Goal: Information Seeking & Learning: Learn about a topic

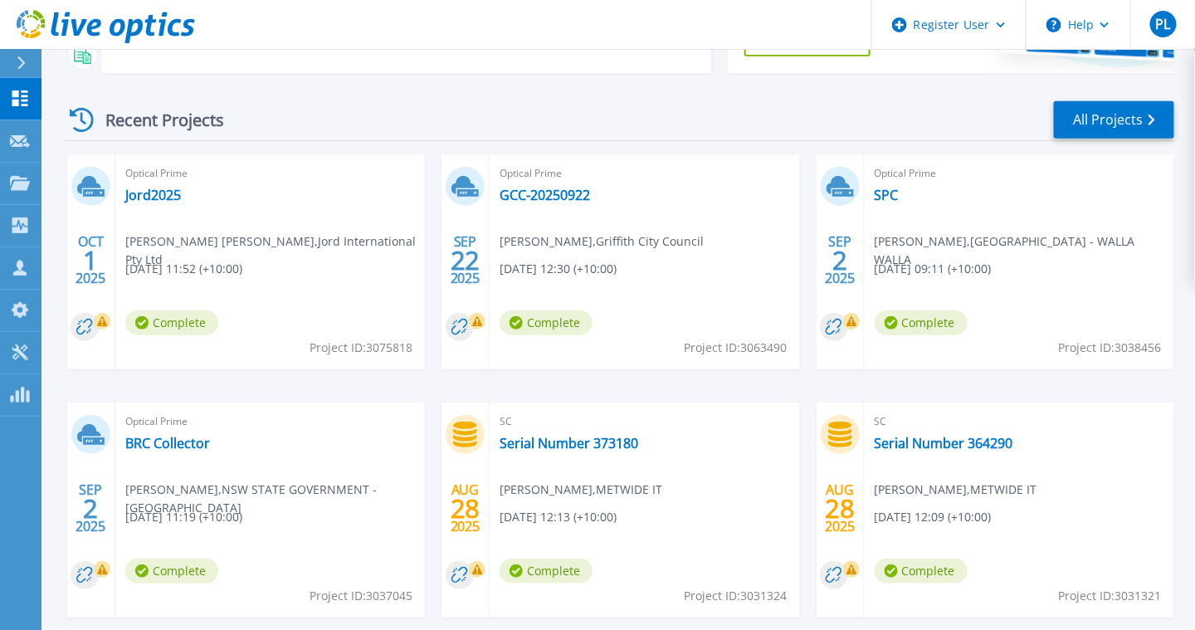
scroll to position [207, 0]
click at [544, 191] on link "GCC-20250922" at bounding box center [545, 194] width 90 height 17
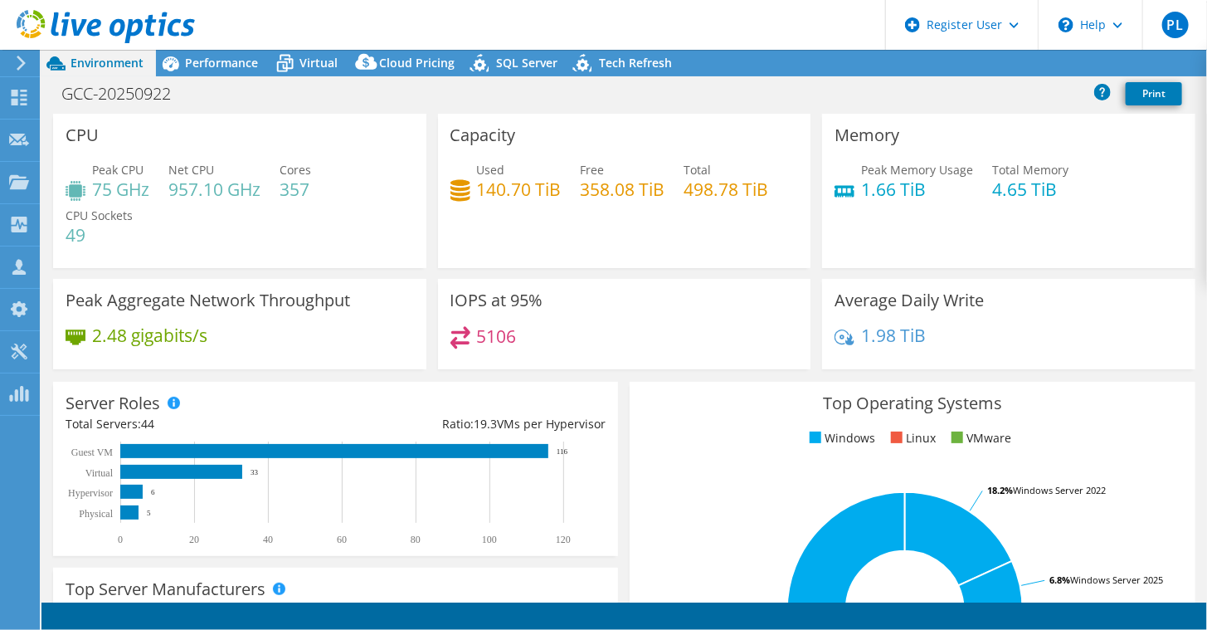
select select "USD"
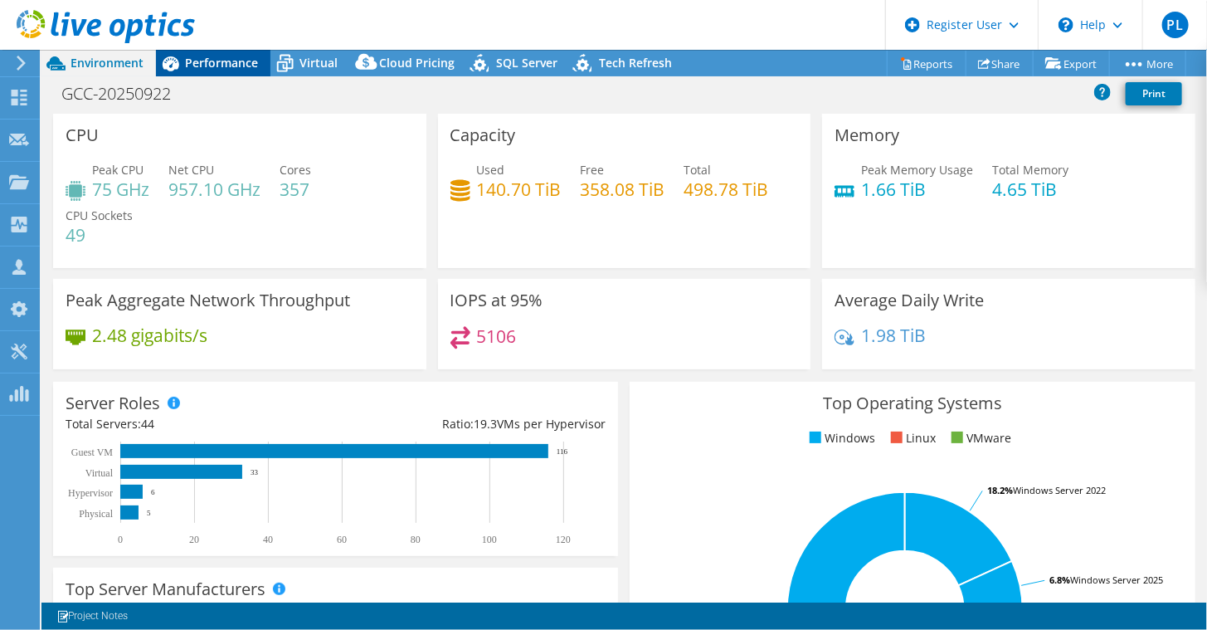
click at [237, 56] on span "Performance" at bounding box center [221, 63] width 73 height 16
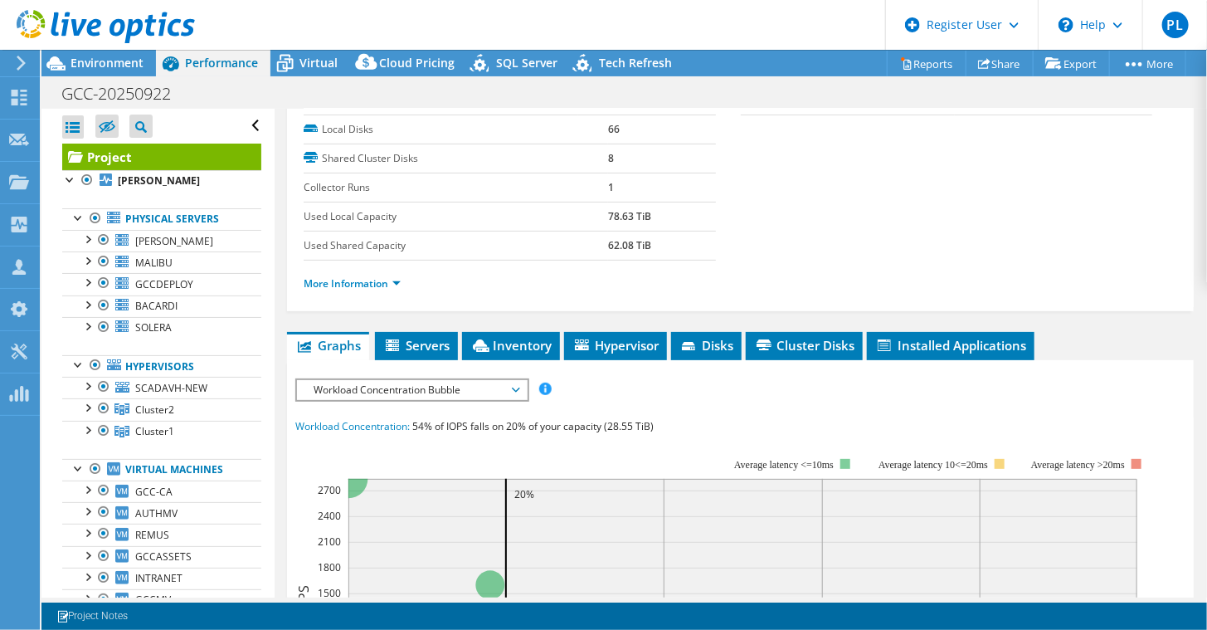
scroll to position [237, 0]
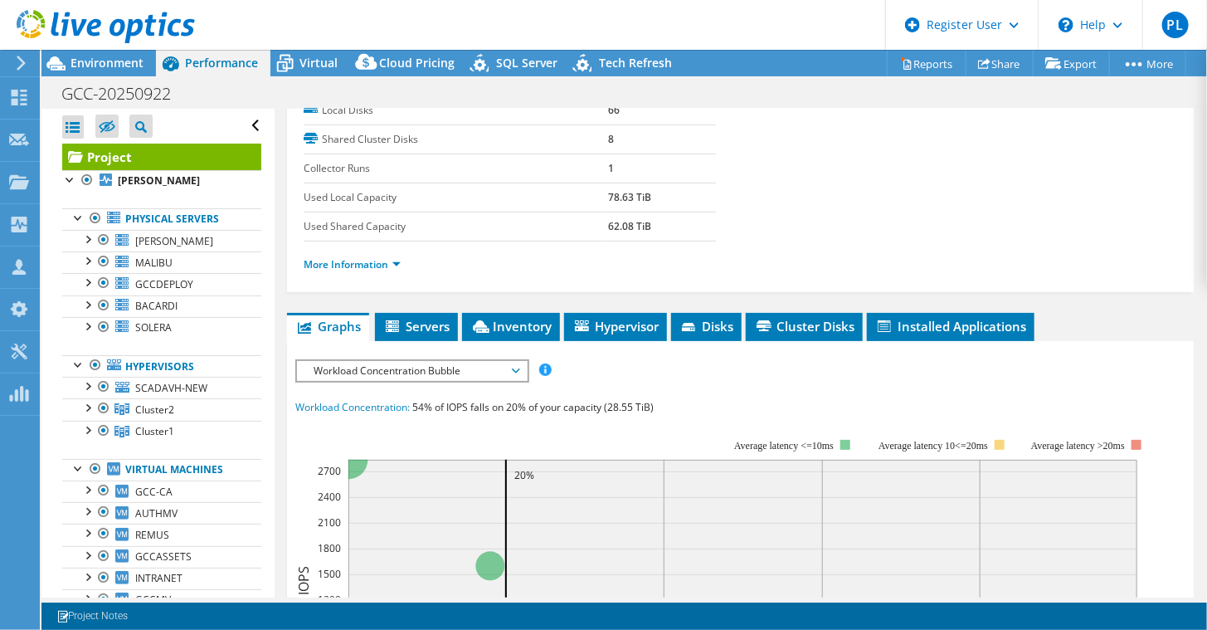
click at [513, 361] on span "Workload Concentration Bubble" at bounding box center [411, 371] width 213 height 20
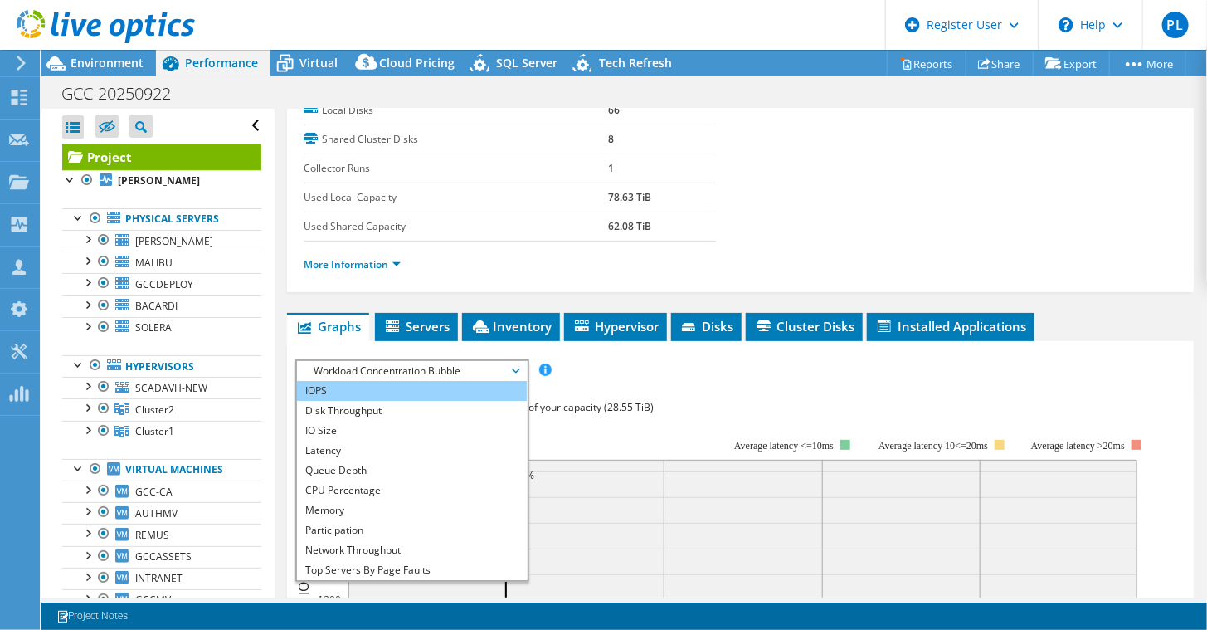
click at [440, 383] on li "IOPS" at bounding box center [412, 391] width 230 height 20
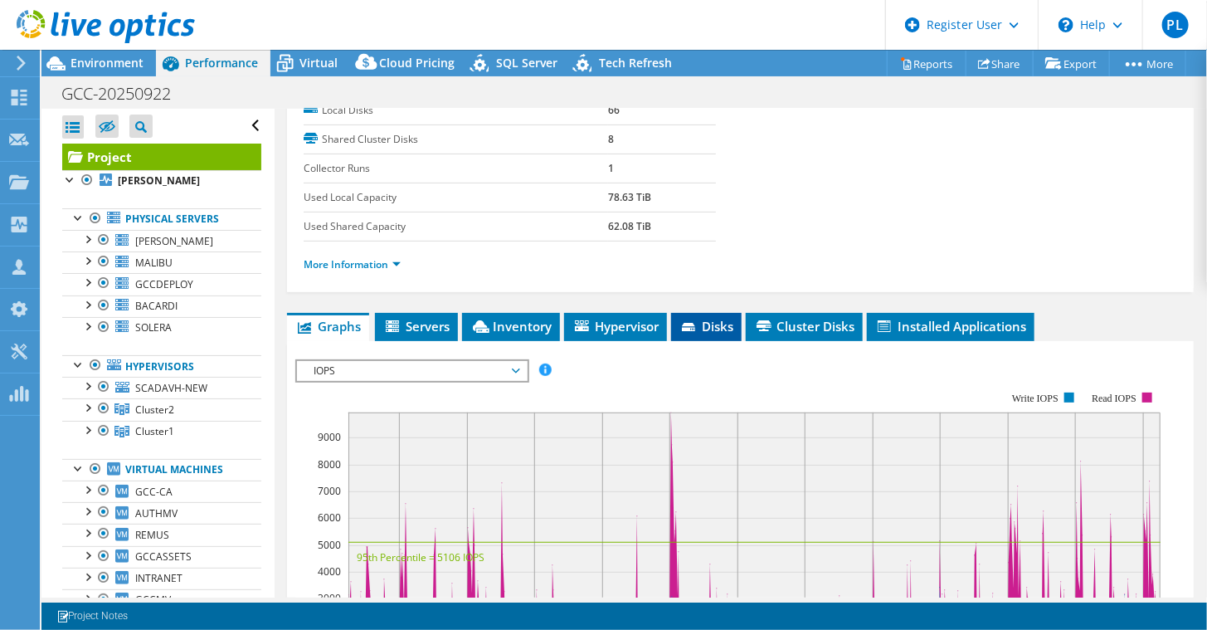
click at [734, 331] on li "Disks" at bounding box center [706, 327] width 71 height 28
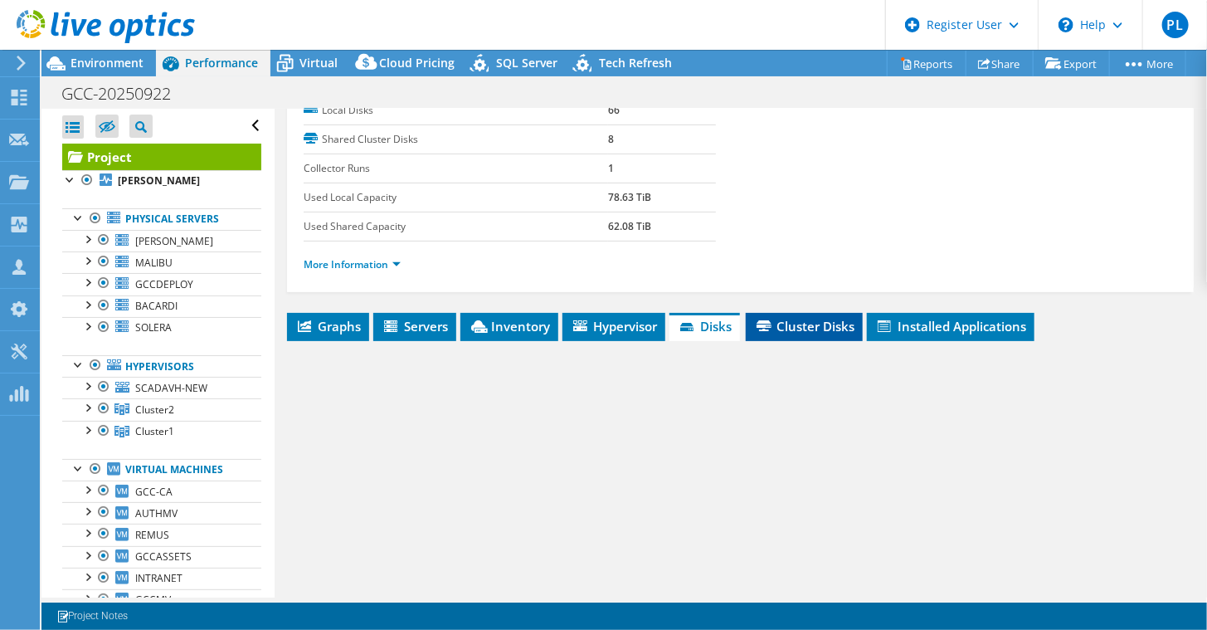
click at [792, 329] on li "Cluster Disks" at bounding box center [804, 327] width 117 height 28
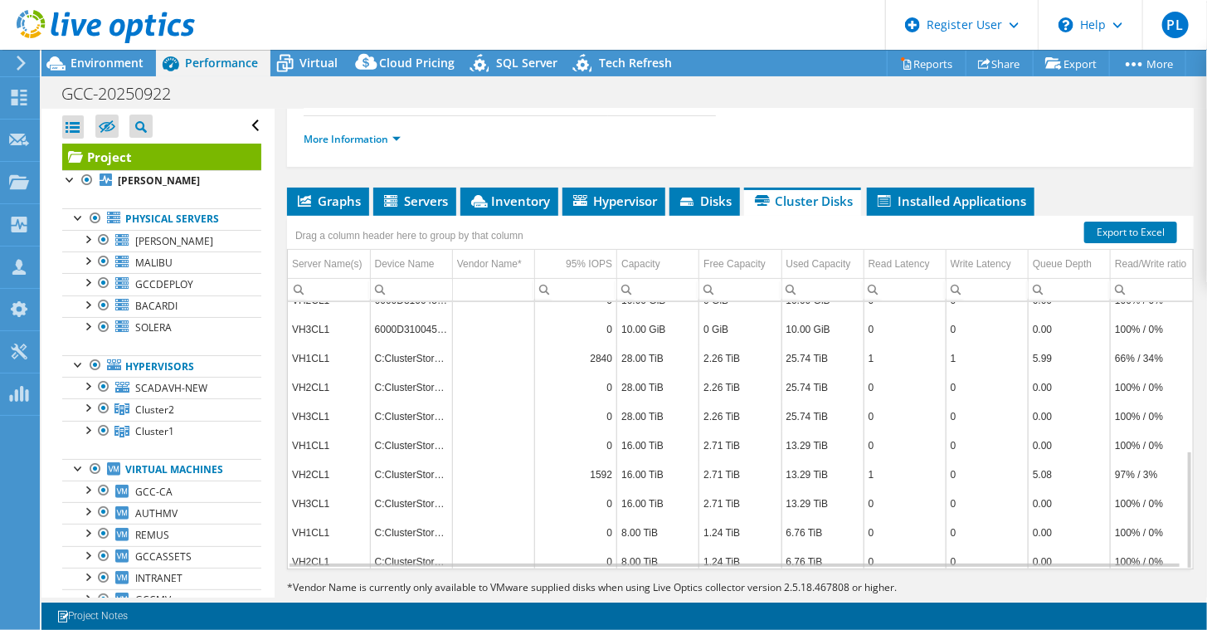
scroll to position [390, 0]
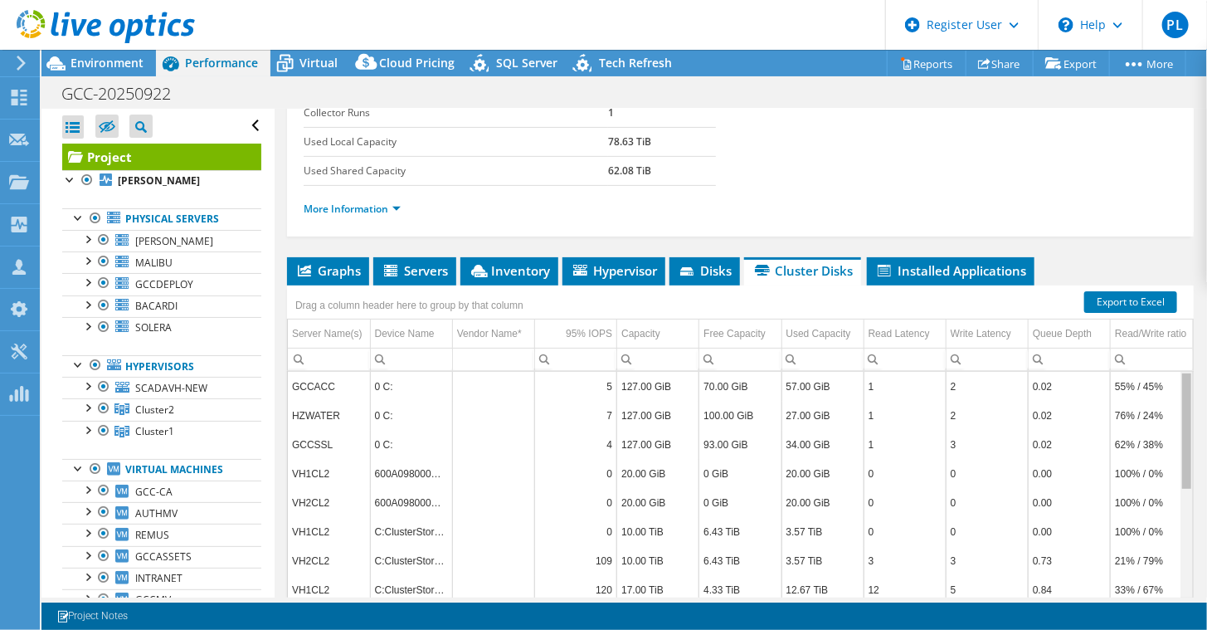
drag, startPoint x: 1177, startPoint y: 408, endPoint x: 1183, endPoint y: 339, distance: 69.1
click at [1183, 339] on body "PL Dell User [PERSON_NAME] [PERSON_NAME][EMAIL_ADDRESS][PERSON_NAME][DOMAIN_NAM…" at bounding box center [603, 315] width 1207 height 630
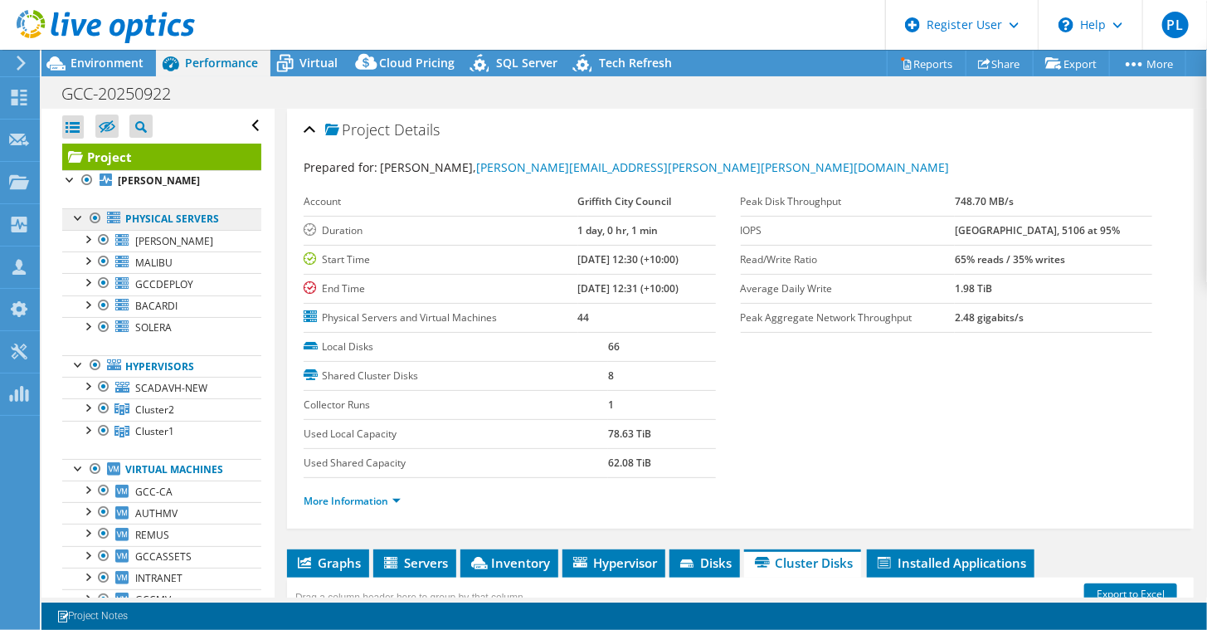
click at [144, 217] on link "Physical Servers" at bounding box center [161, 219] width 199 height 22
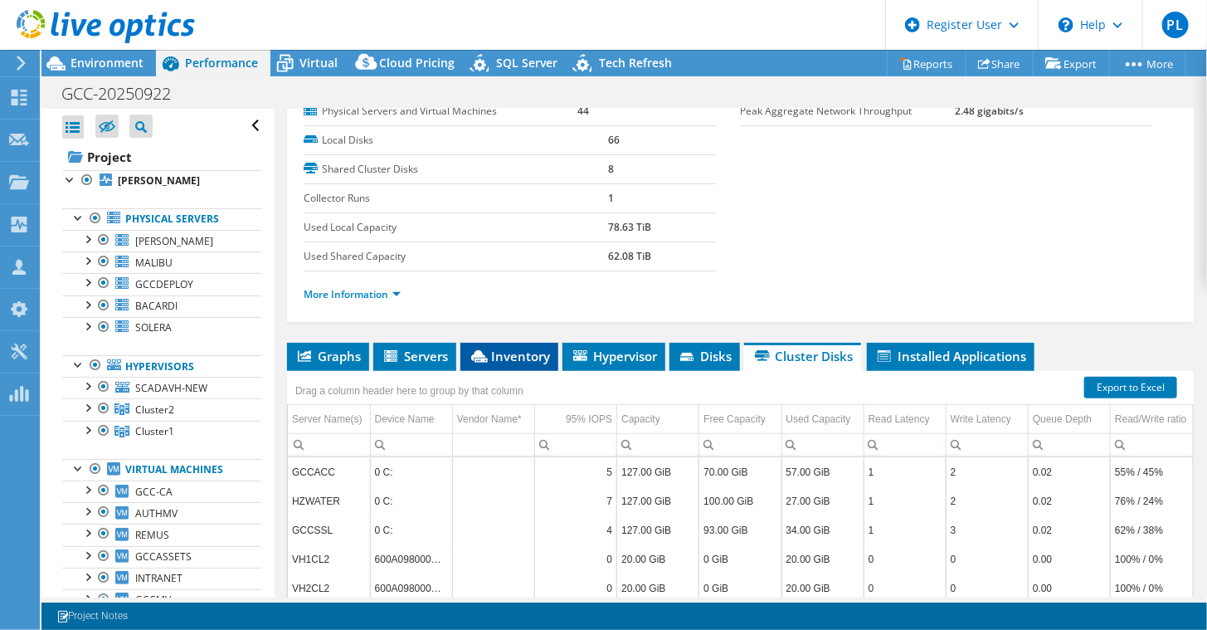
click at [527, 348] on span "Inventory" at bounding box center [509, 356] width 81 height 17
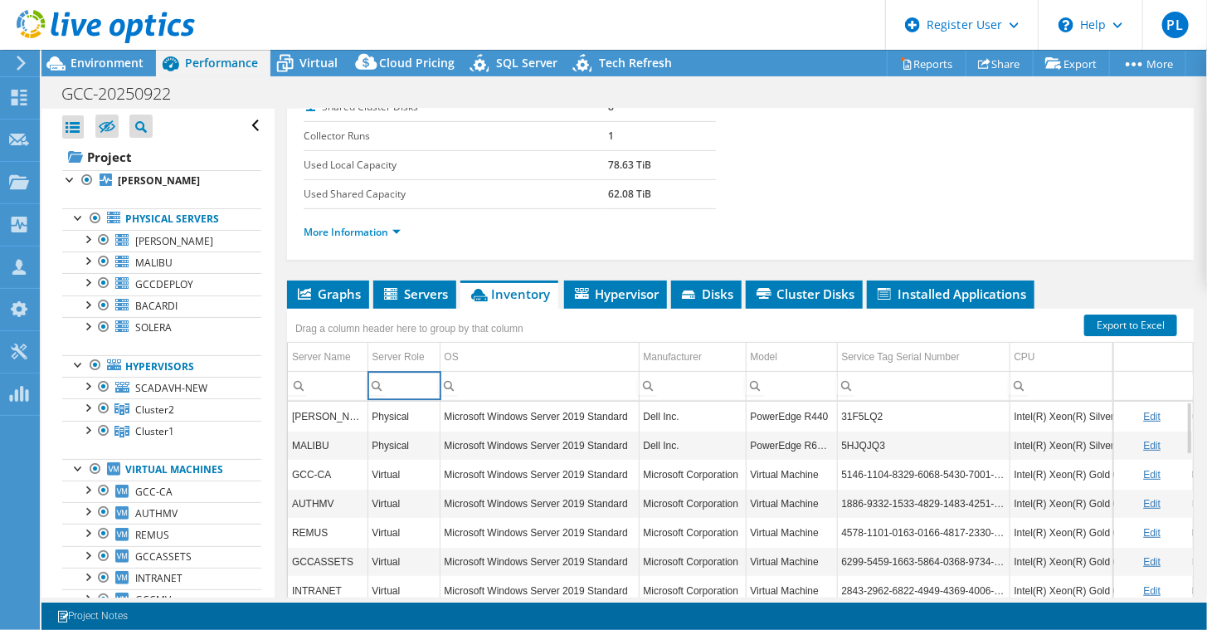
click at [392, 381] on input "Column Server Role, Filter cell" at bounding box center [403, 386] width 71 height 22
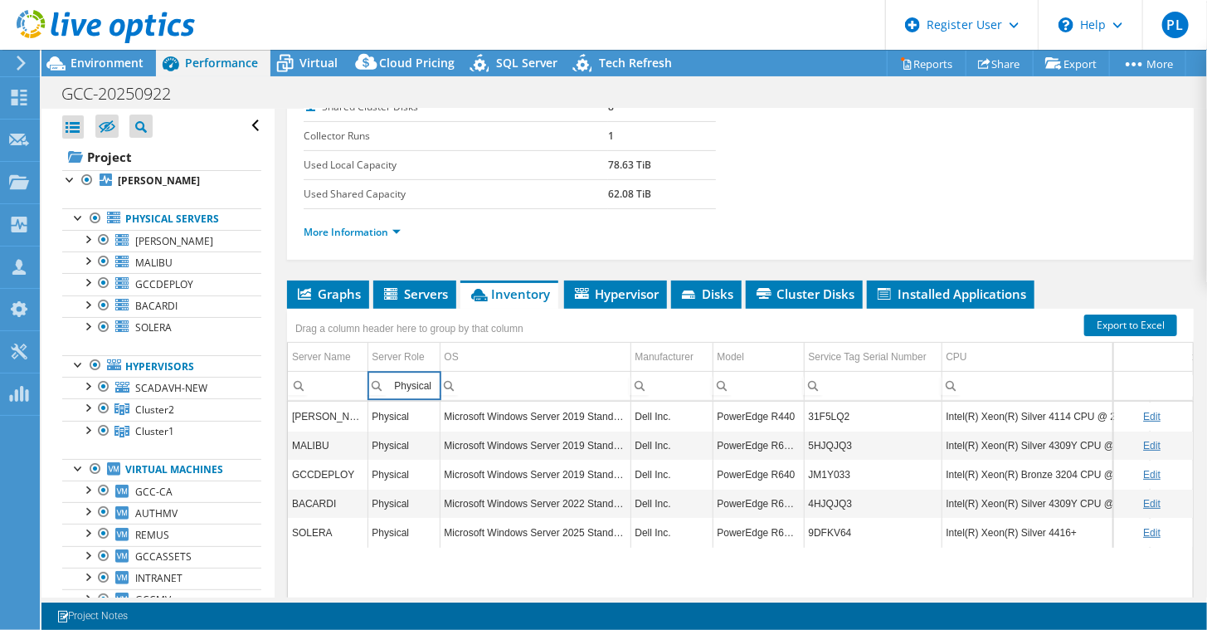
type input "Physical"
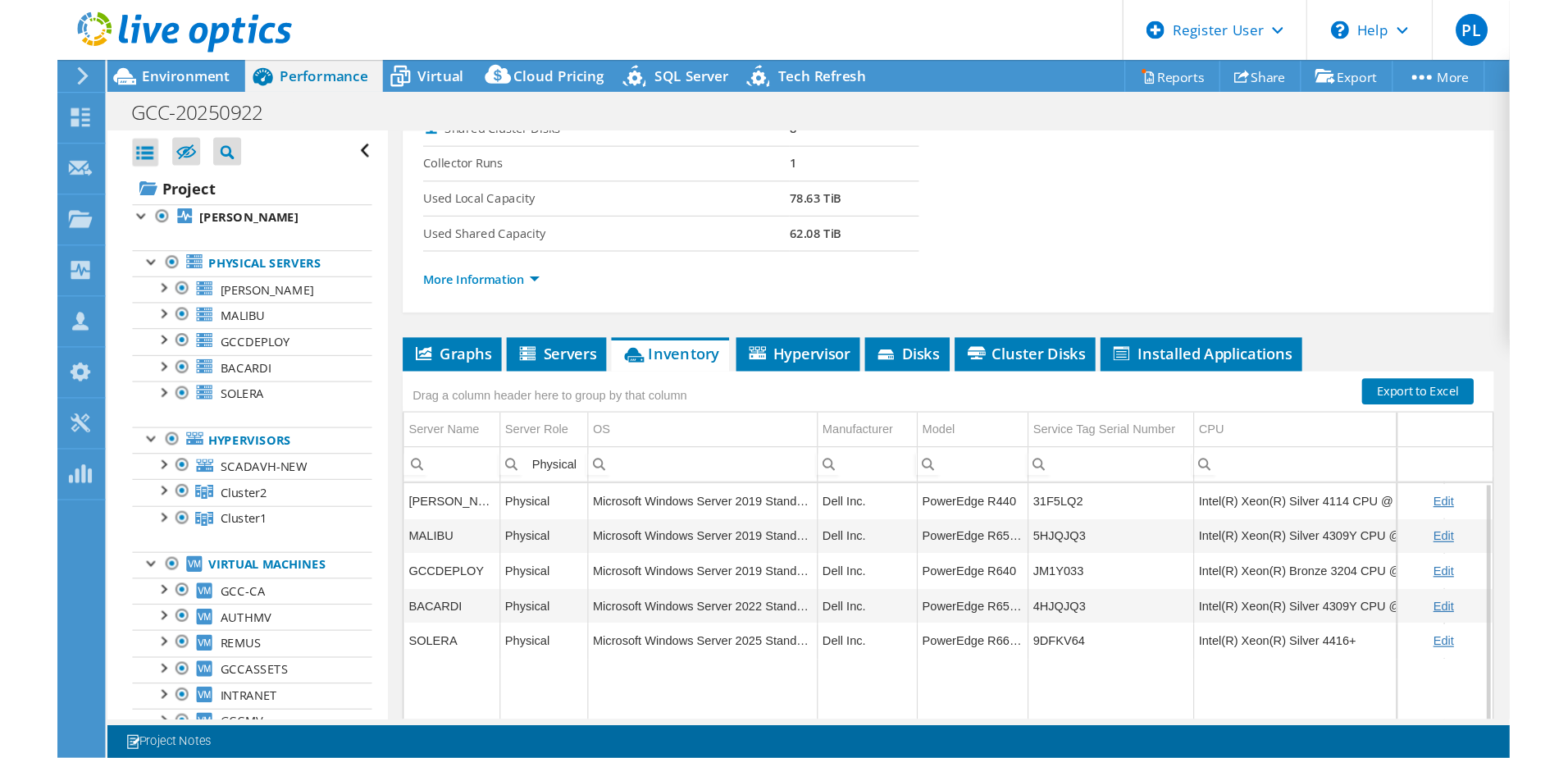
scroll to position [113, 0]
